Goal: Task Accomplishment & Management: Manage account settings

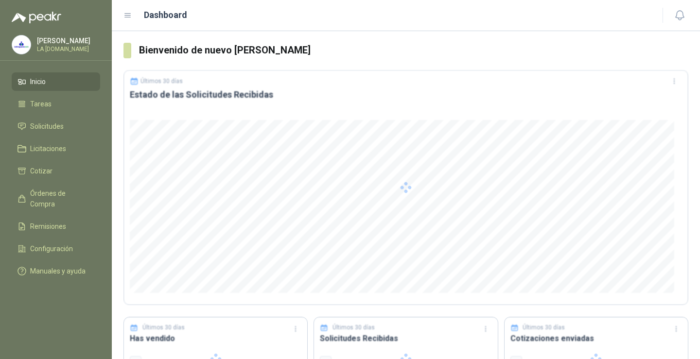
click at [369, 245] on div at bounding box center [405, 187] width 565 height 235
click at [59, 194] on span "Órdenes de Compra" at bounding box center [60, 198] width 61 height 21
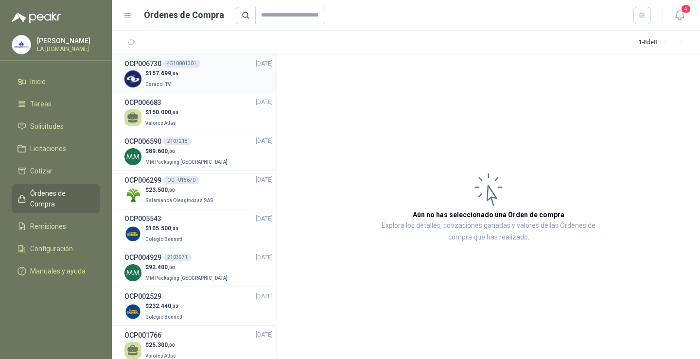
click at [189, 75] on div "$ 157.699 ,06 Caracol TV" at bounding box center [198, 79] width 148 height 20
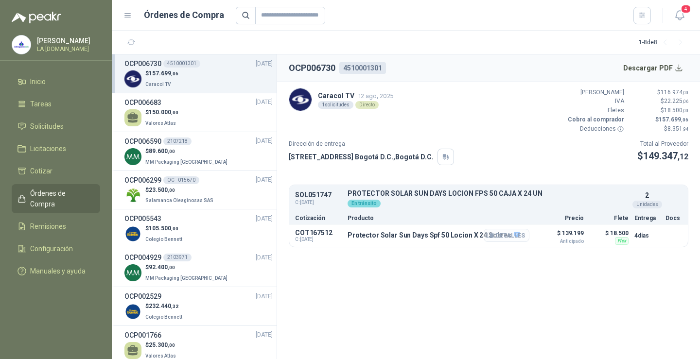
click at [518, 235] on button "Detalles" at bounding box center [506, 235] width 46 height 13
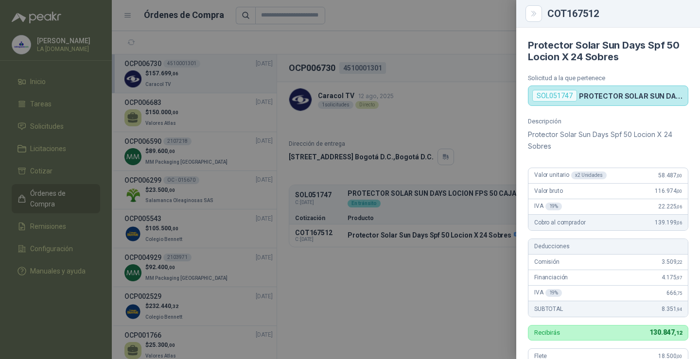
click at [437, 140] on div at bounding box center [350, 179] width 700 height 359
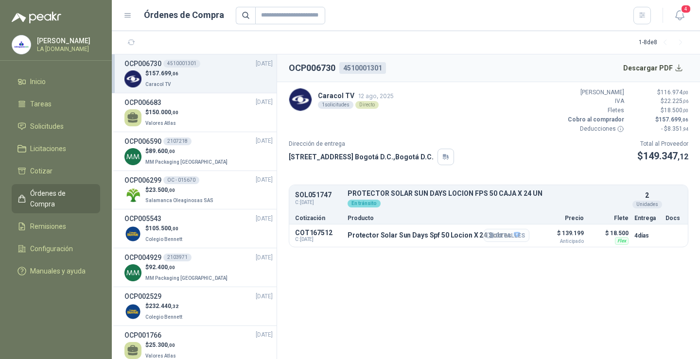
click at [512, 234] on button "Detalles" at bounding box center [506, 235] width 46 height 13
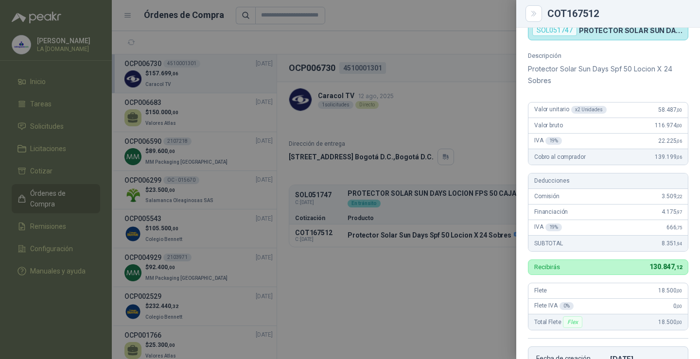
scroll to position [49, 0]
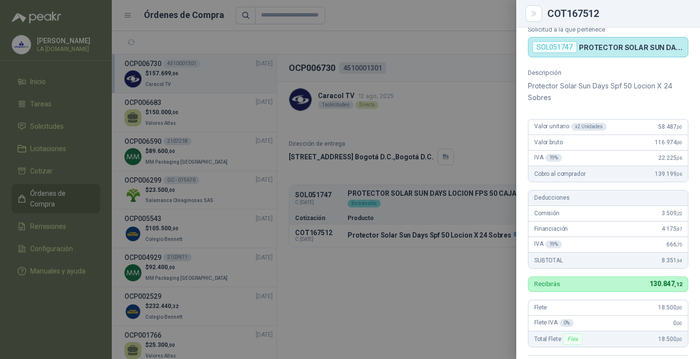
click at [489, 27] on div at bounding box center [350, 179] width 700 height 359
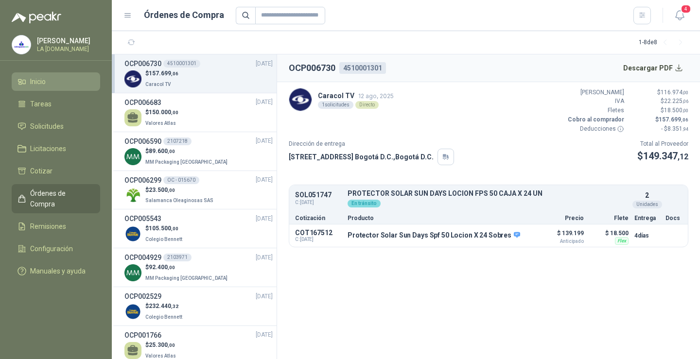
click at [43, 81] on span "Inicio" at bounding box center [38, 81] width 16 height 11
